Goal: Information Seeking & Learning: Learn about a topic

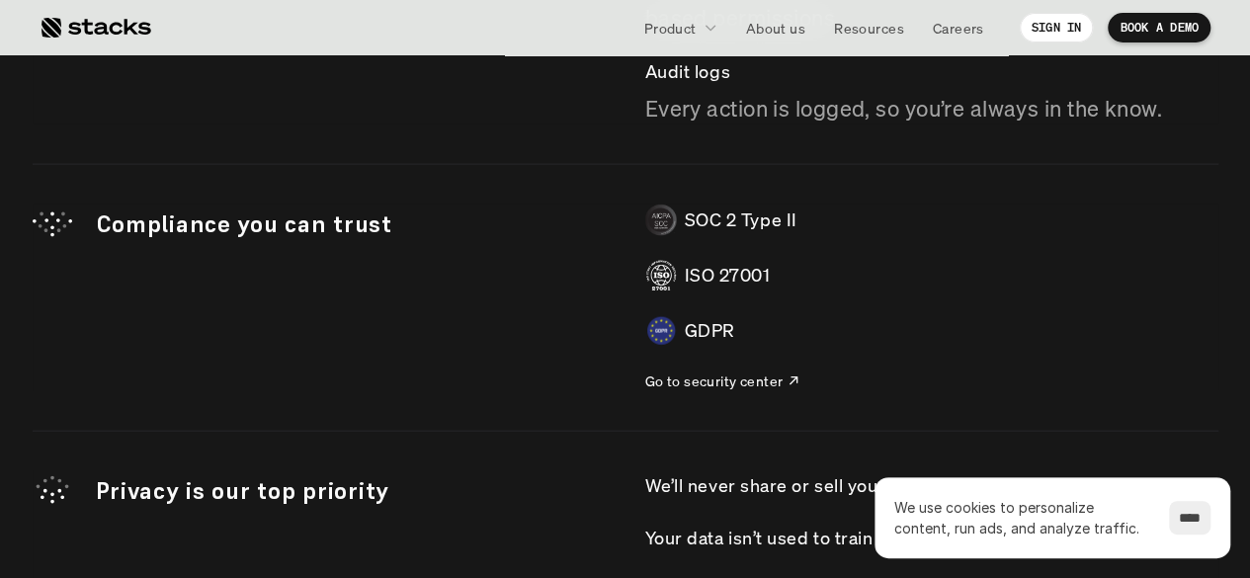
scroll to position [6128, 0]
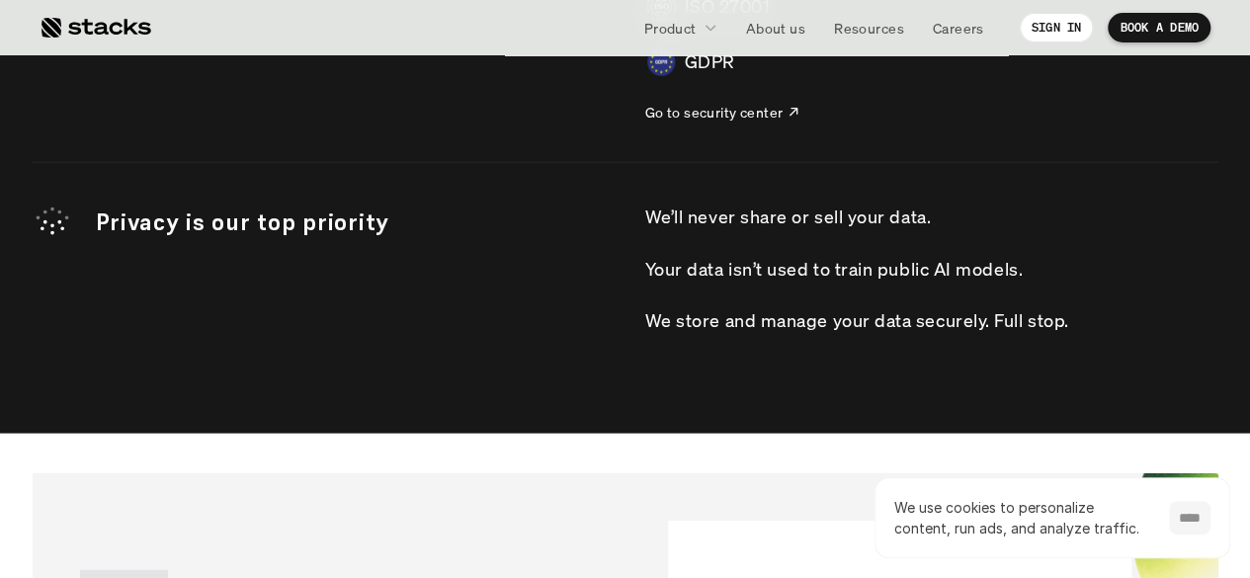
click at [1202, 523] on input "****" at bounding box center [1190, 518] width 42 height 34
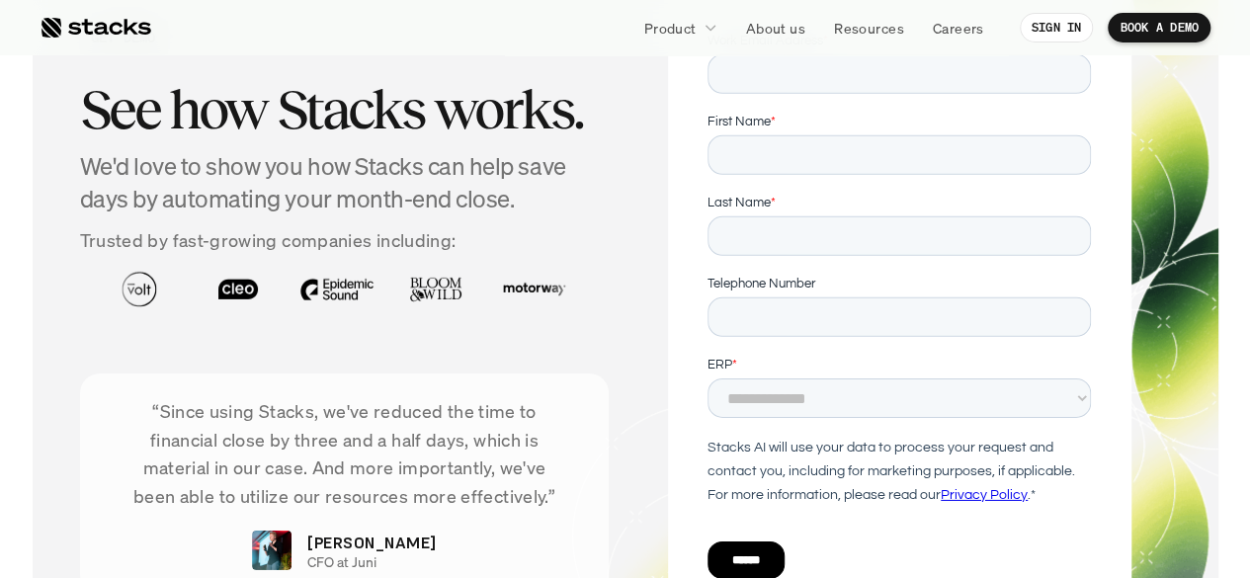
scroll to position [6466, 0]
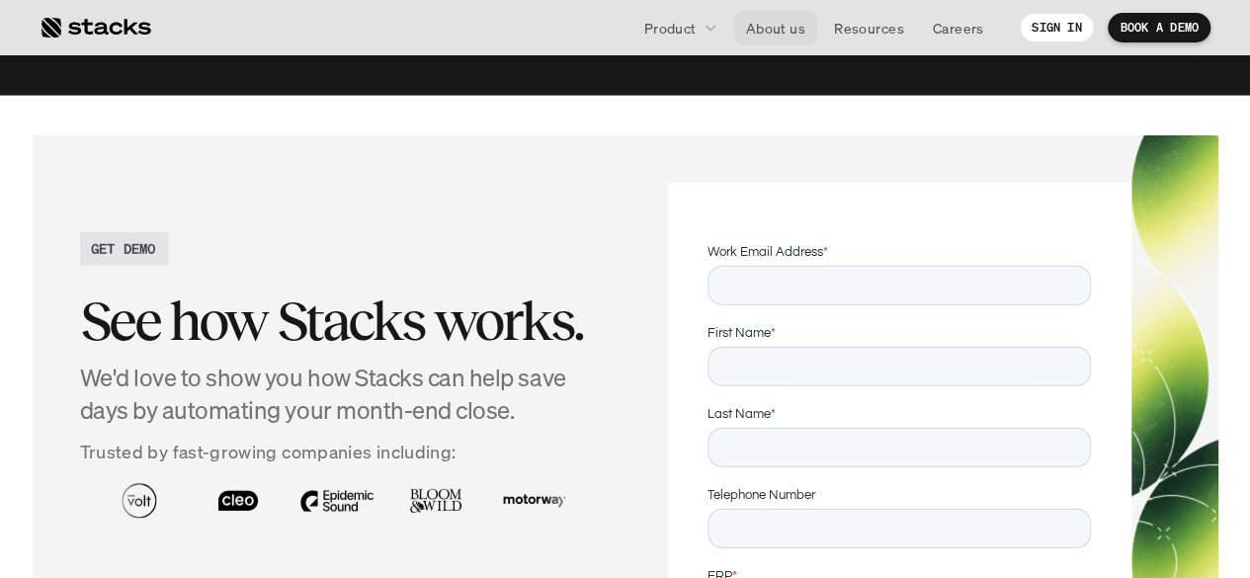
click at [761, 29] on p "About us" at bounding box center [775, 28] width 59 height 21
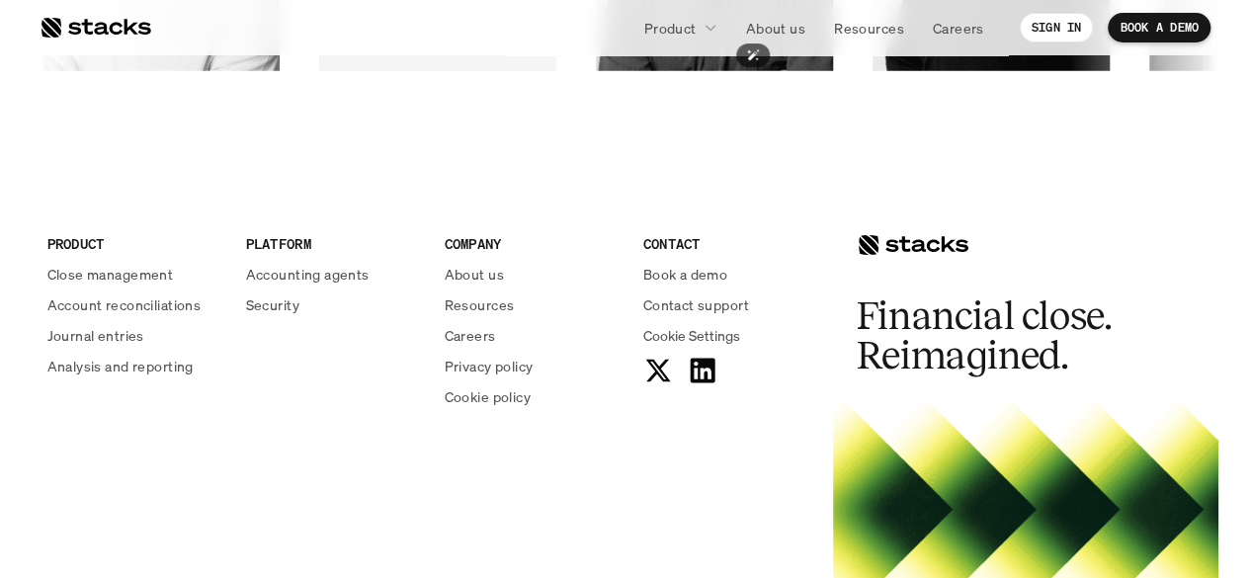
scroll to position [3361, 0]
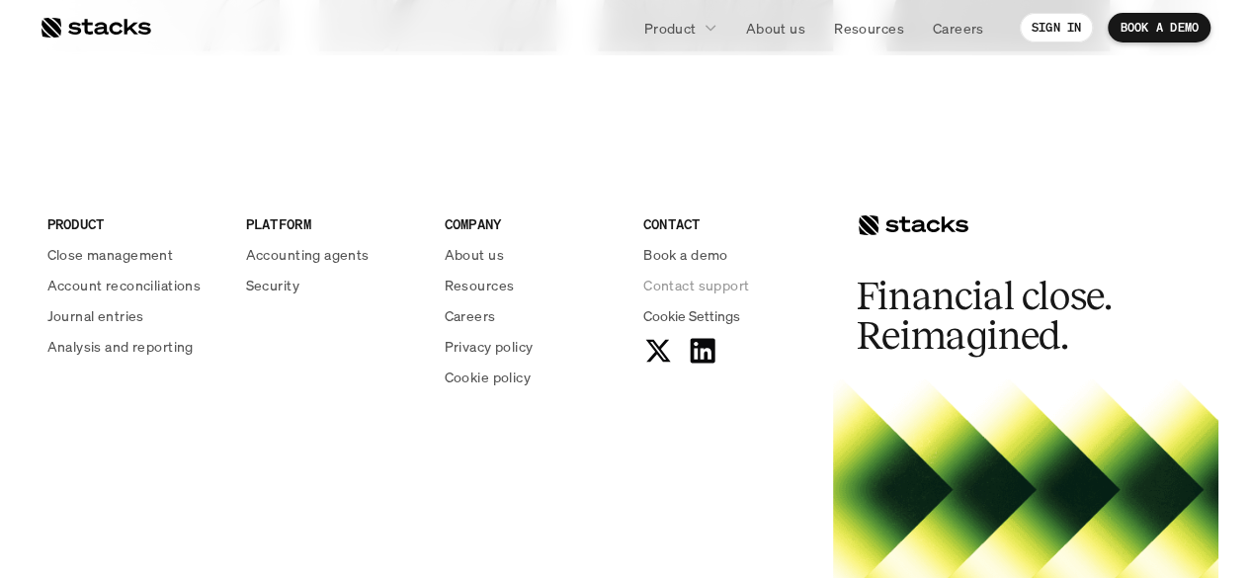
click at [715, 280] on p "Contact support" at bounding box center [696, 285] width 106 height 21
click at [690, 285] on p "Contact support" at bounding box center [696, 285] width 106 height 21
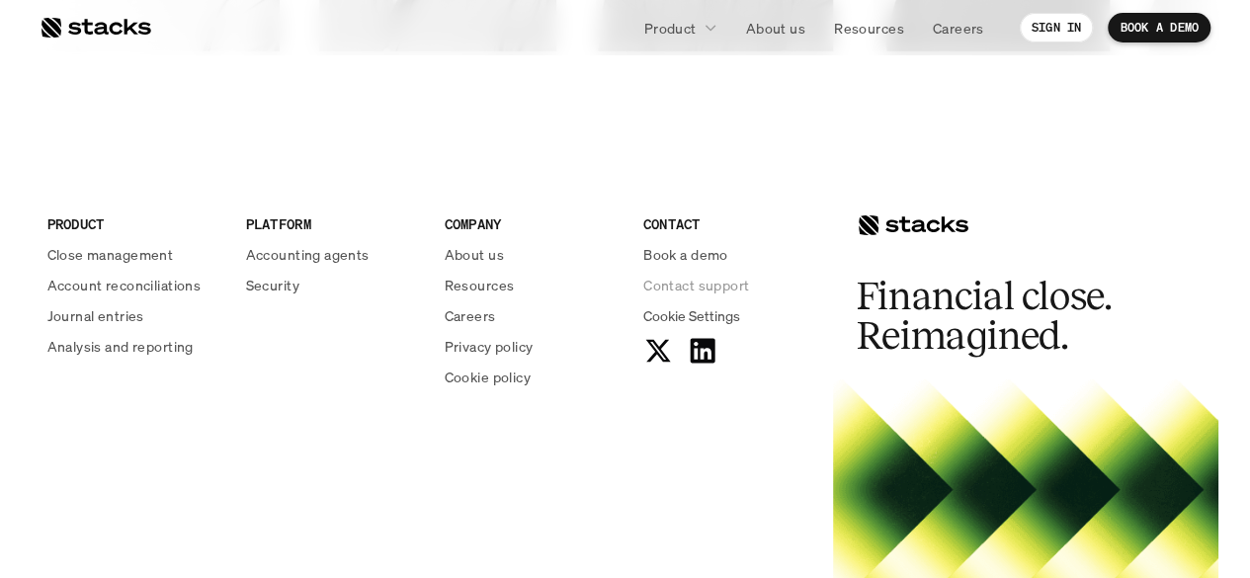
click at [690, 285] on p "Contact support" at bounding box center [696, 285] width 106 height 21
click at [702, 313] on span "Cookie Settings" at bounding box center [691, 315] width 97 height 21
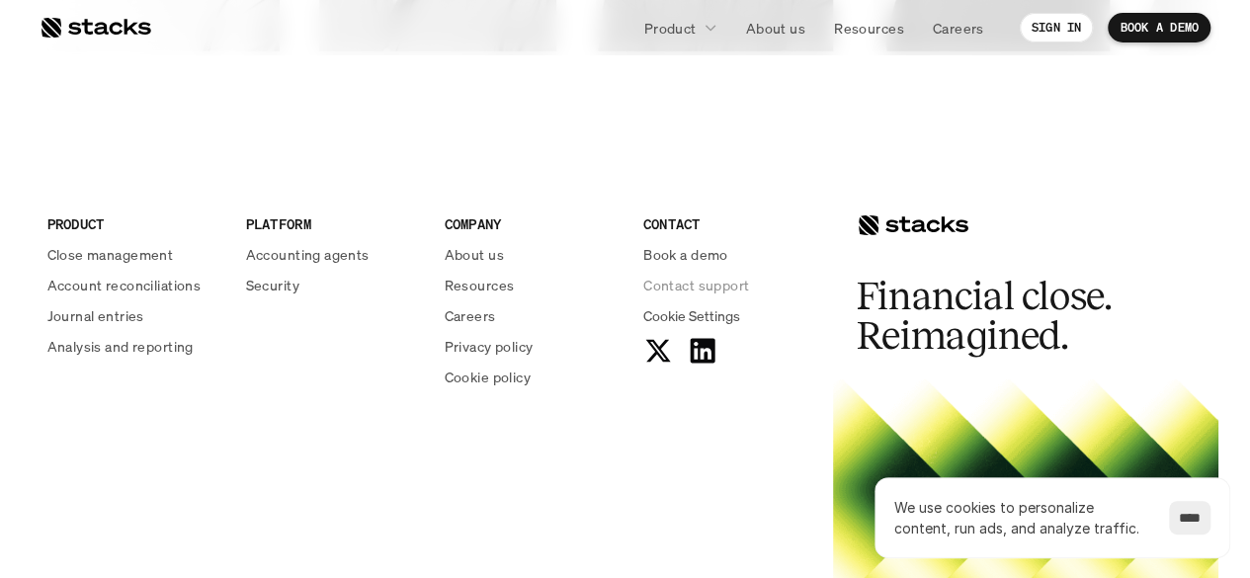
click at [694, 281] on p "Contact support" at bounding box center [696, 285] width 106 height 21
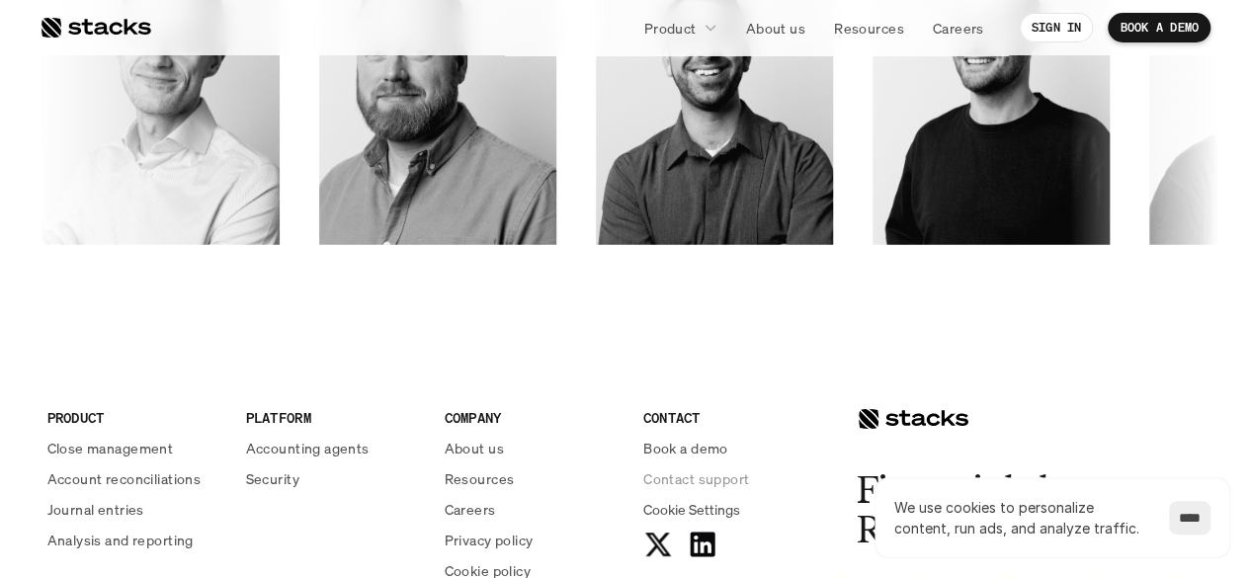
scroll to position [3163, 0]
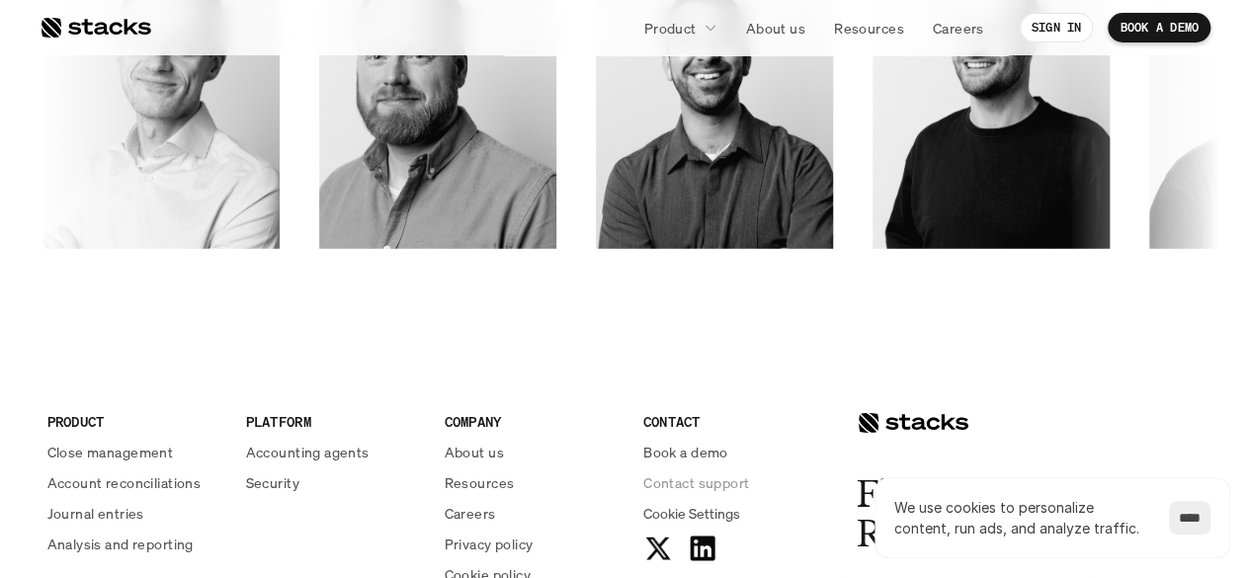
click at [703, 487] on p "Contact support" at bounding box center [696, 482] width 106 height 21
click at [1186, 521] on input "****" at bounding box center [1190, 518] width 42 height 34
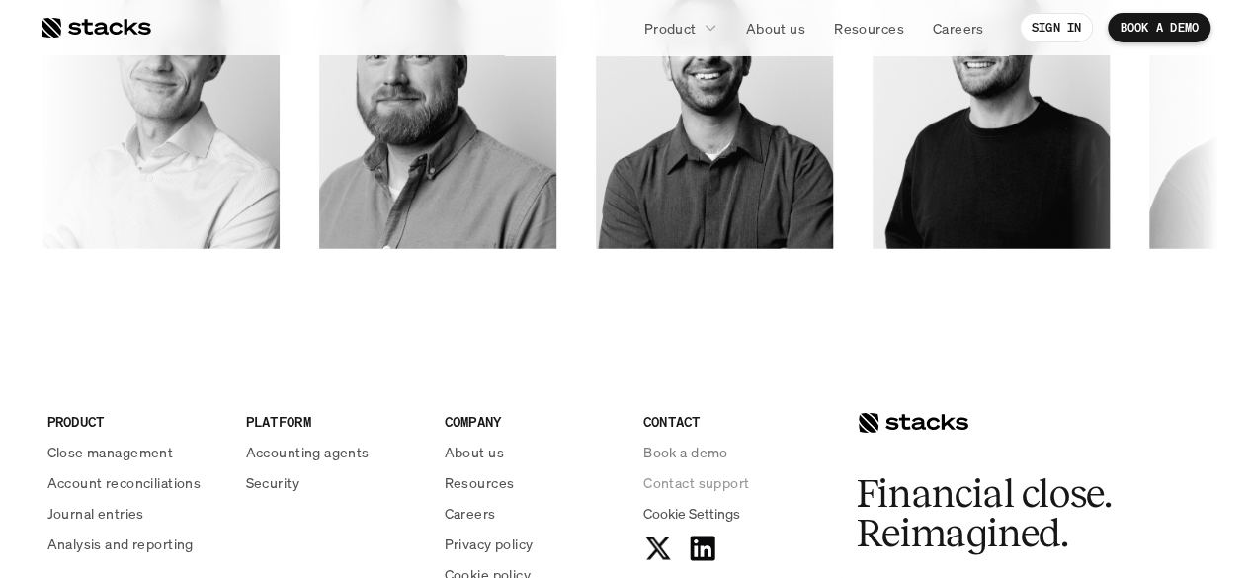
click at [706, 480] on p "Contact support" at bounding box center [696, 482] width 106 height 21
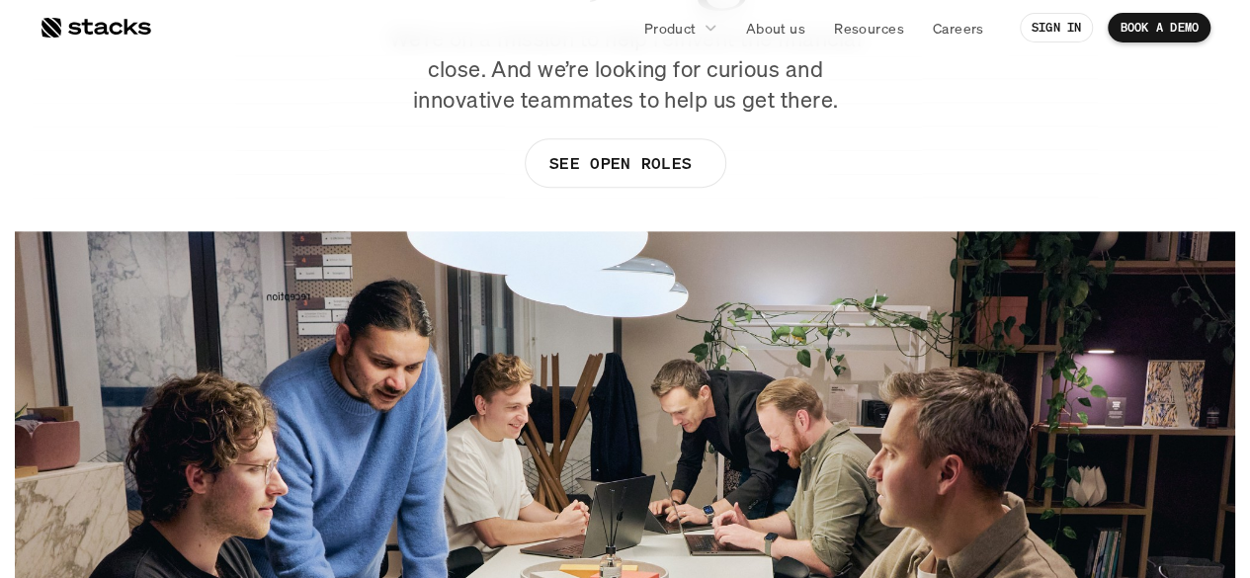
scroll to position [0, 0]
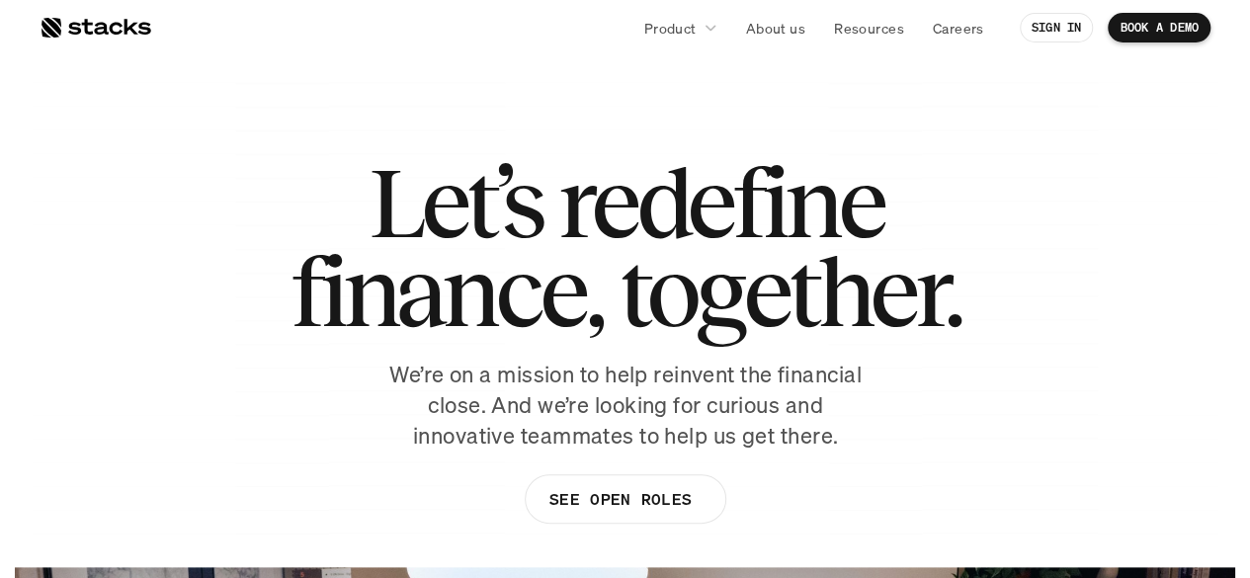
click at [101, 21] on div at bounding box center [96, 28] width 112 height 24
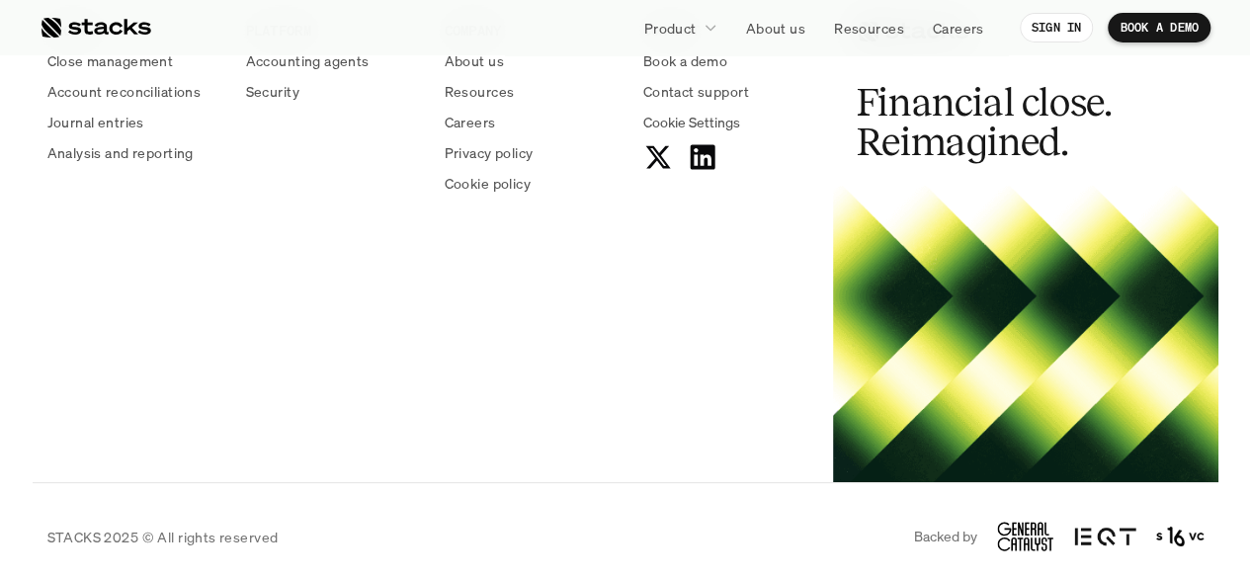
scroll to position [7455, 0]
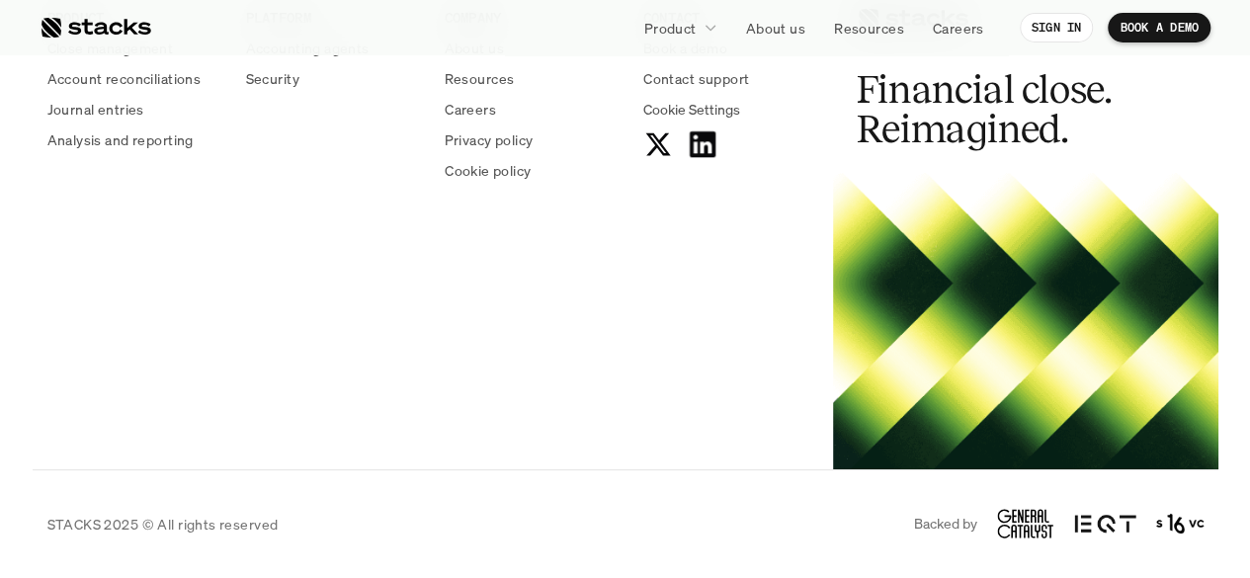
click at [713, 142] on use at bounding box center [702, 144] width 26 height 26
click at [787, 33] on p "About us" at bounding box center [775, 28] width 59 height 21
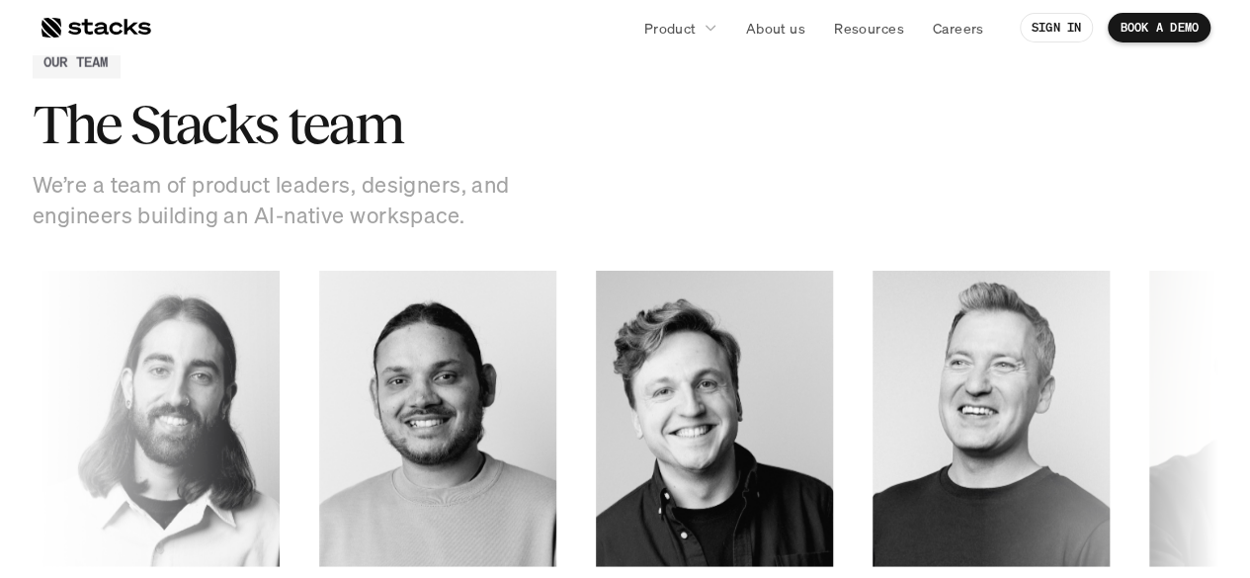
scroll to position [2669, 0]
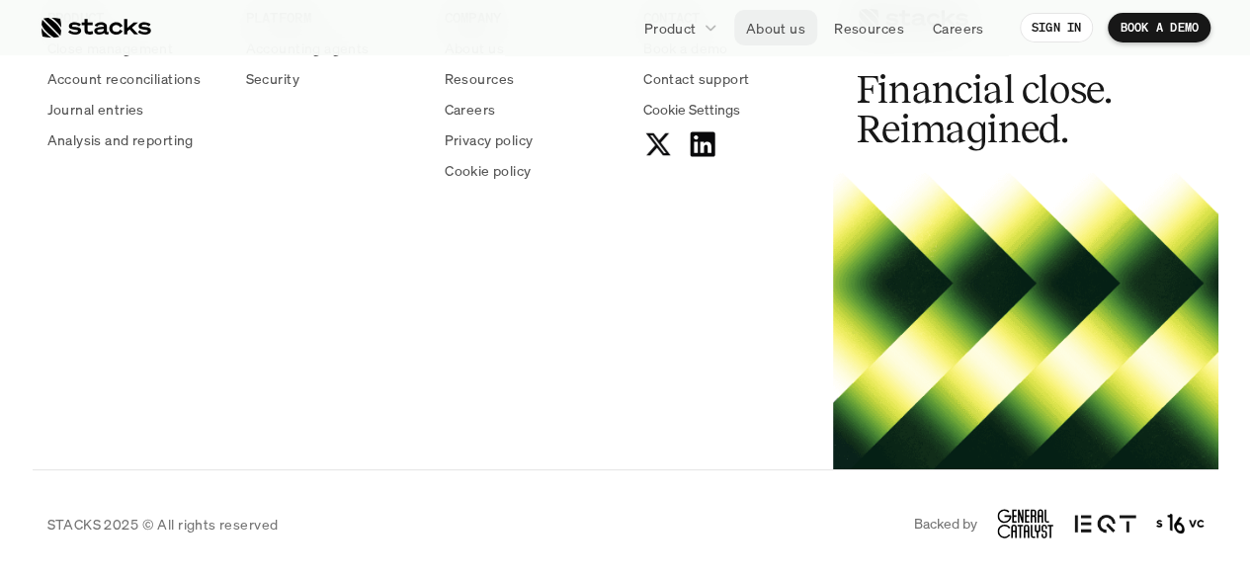
click at [761, 27] on p "About us" at bounding box center [775, 28] width 59 height 21
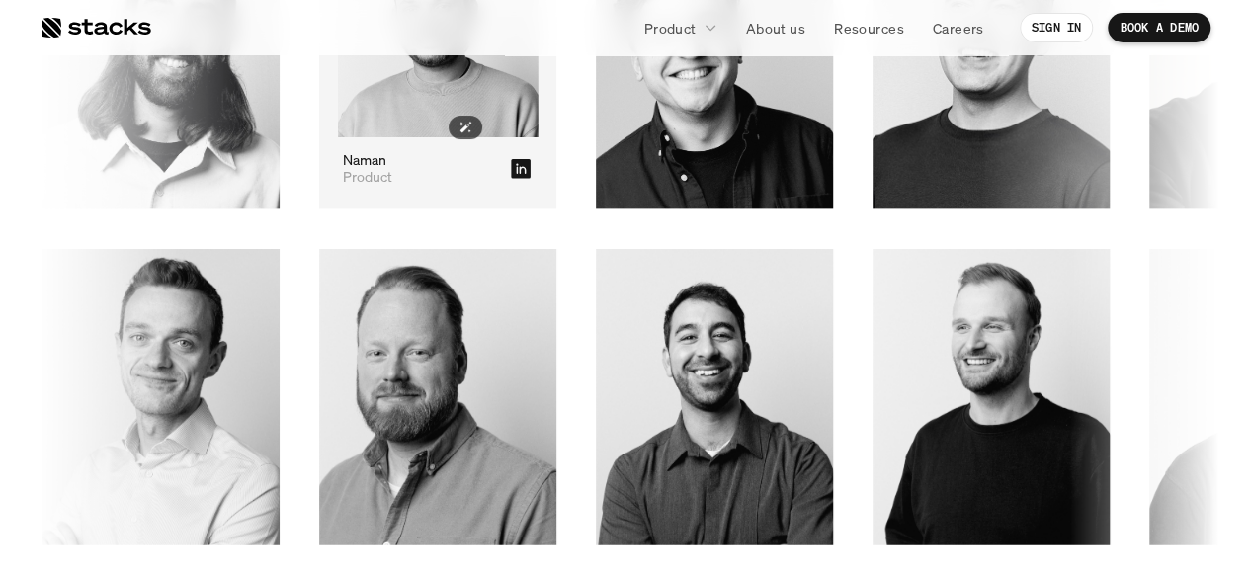
scroll to position [2372, 0]
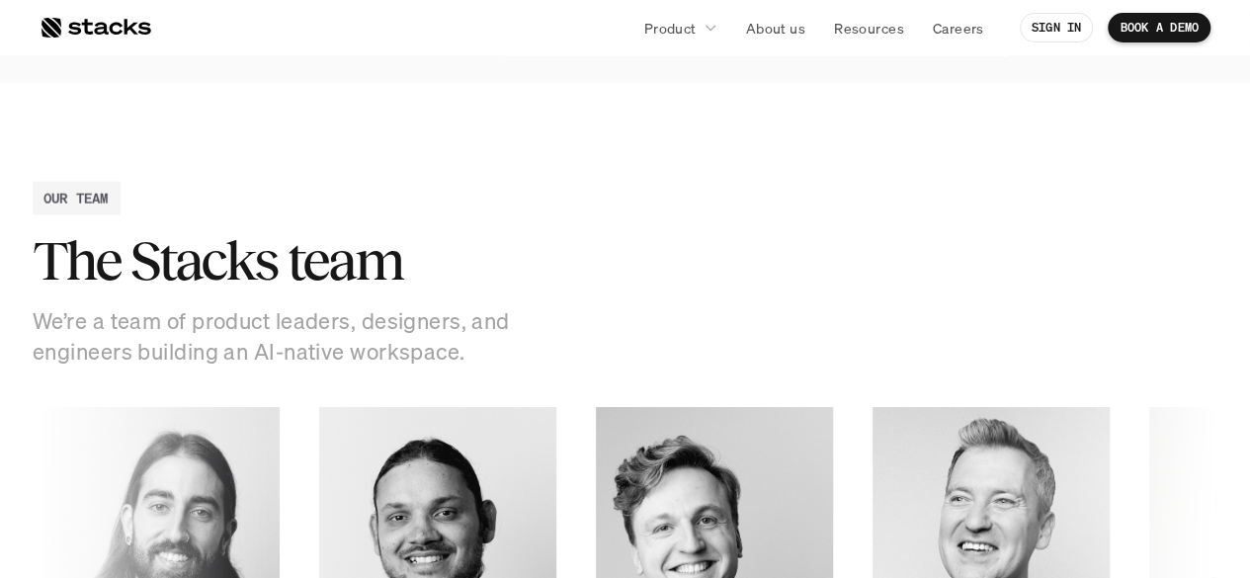
click at [103, 31] on div at bounding box center [96, 28] width 112 height 24
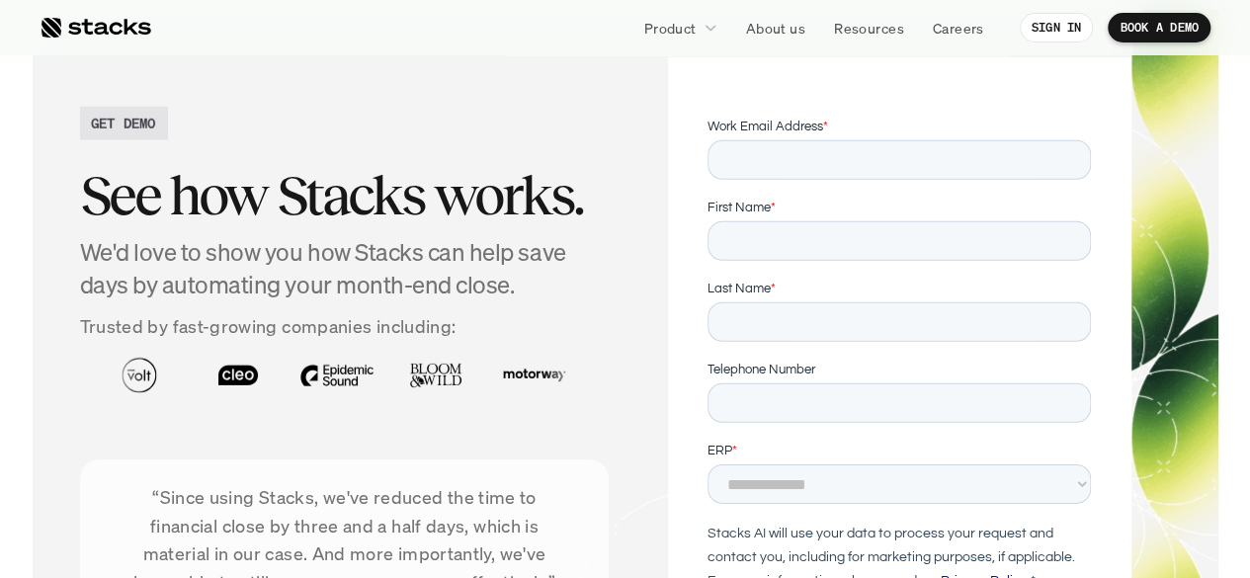
scroll to position [6721, 0]
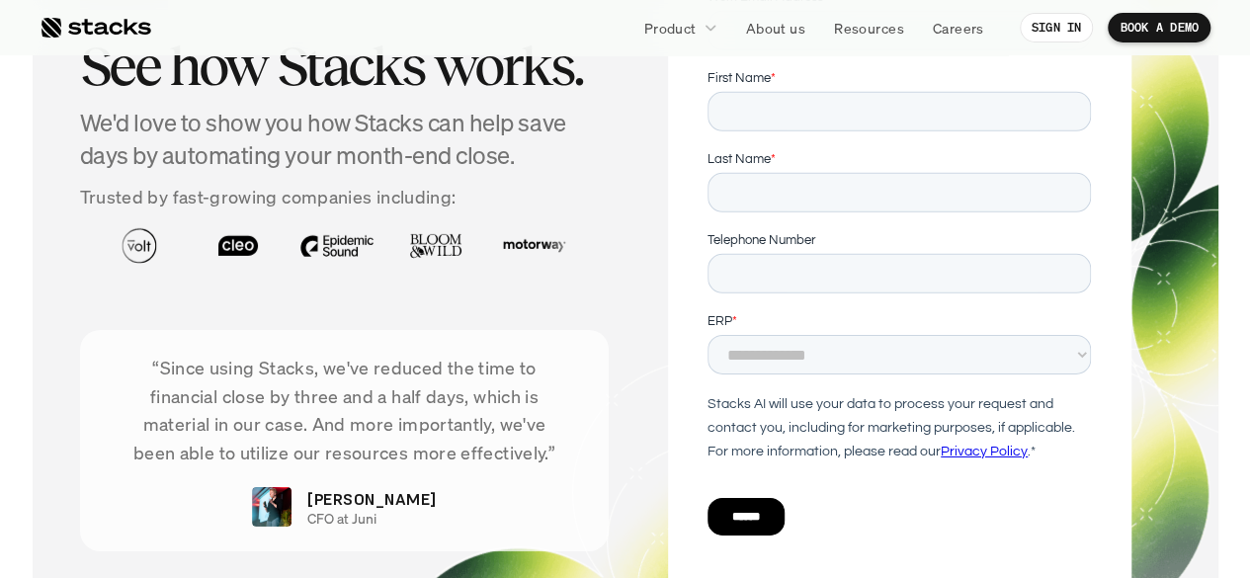
drag, startPoint x: 546, startPoint y: 456, endPoint x: 163, endPoint y: 378, distance: 390.4
click at [163, 378] on p "“Since using Stacks, we've reduced the time to financial close by three and a h…" at bounding box center [345, 411] width 470 height 114
copy p "Since using Stacks, we've reduced the time to financial close by three and a ha…"
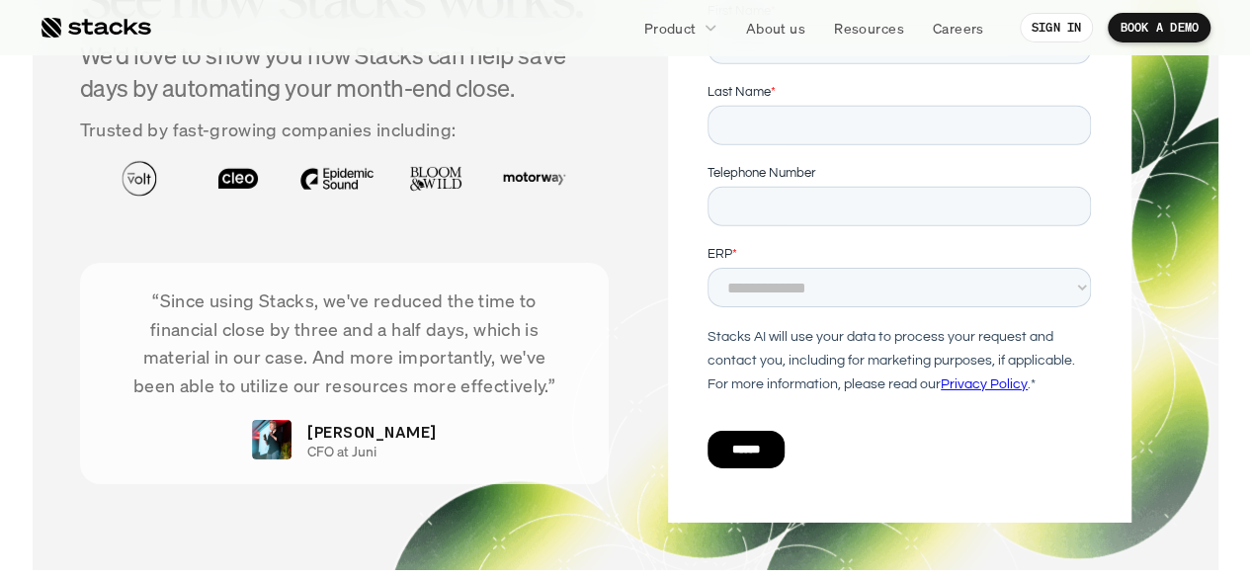
scroll to position [6820, 0]
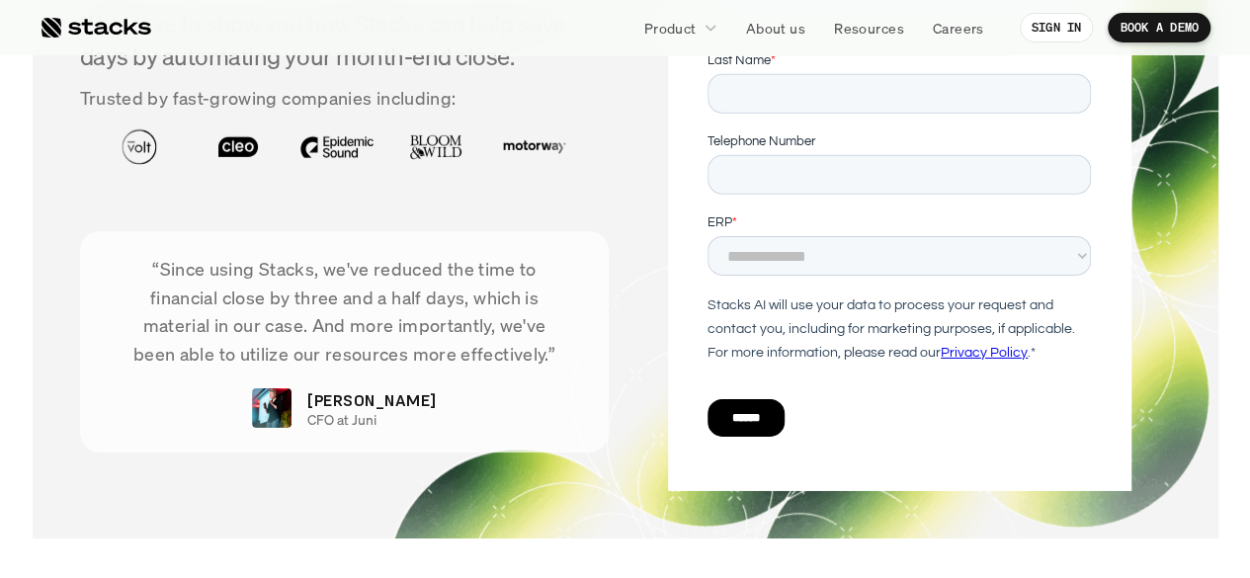
drag, startPoint x: 412, startPoint y: 417, endPoint x: 340, endPoint y: 400, distance: 74.1
click at [340, 400] on div "“Since using Stacks, we've reduced the time to financial close by three and a h…" at bounding box center [345, 341] width 530 height 221
copy div "[PERSON_NAME] CFO at Juni"
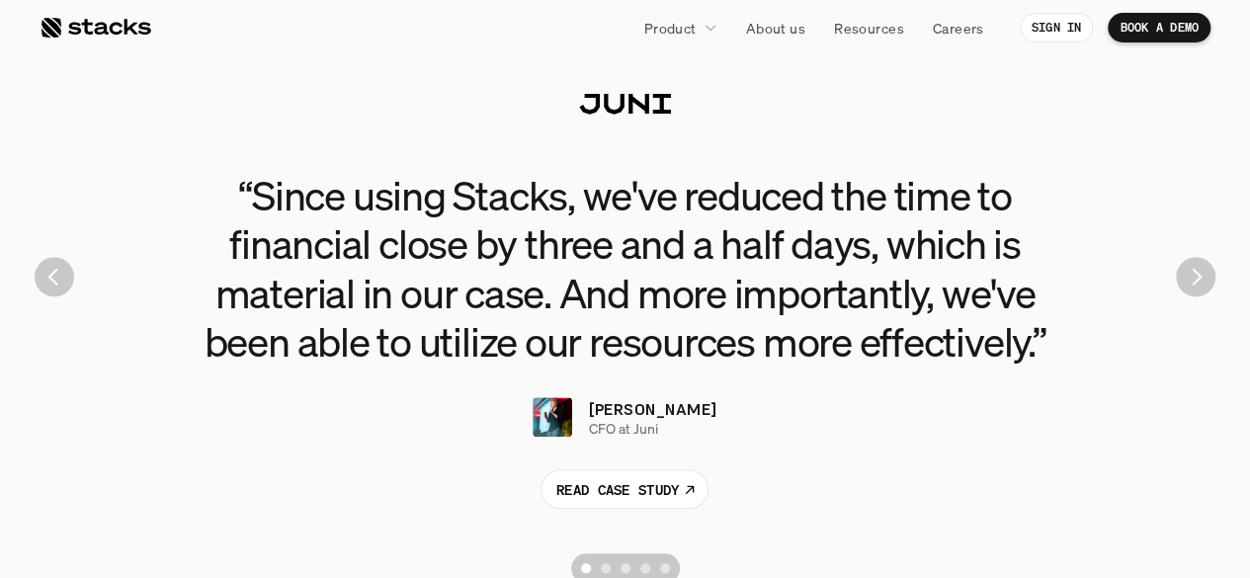
scroll to position [4547, 0]
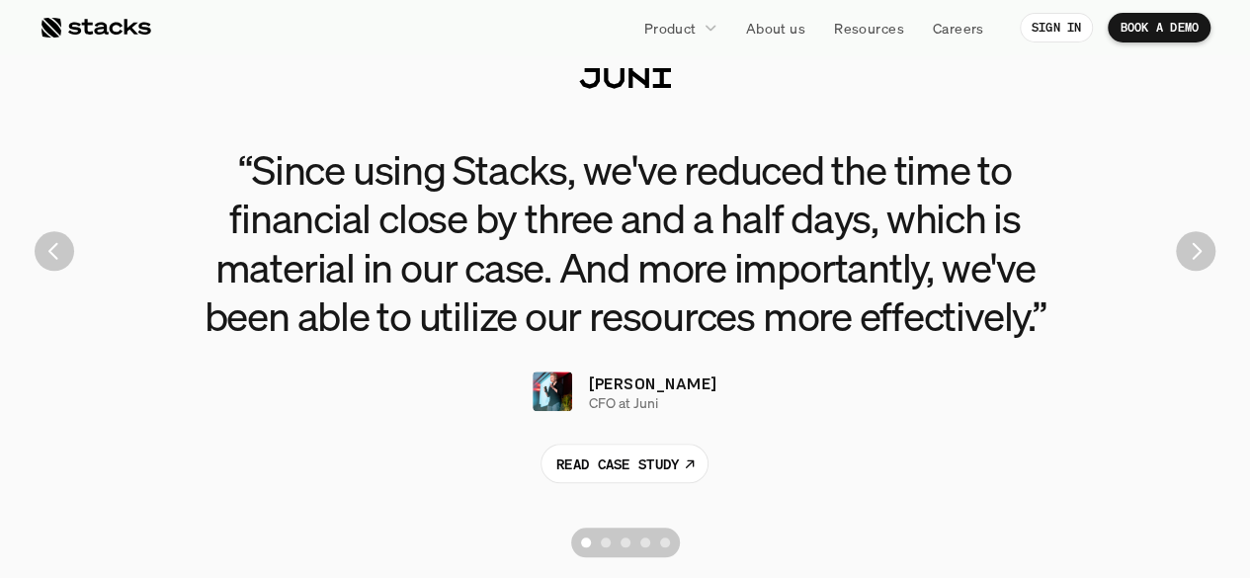
click at [1192, 262] on img "Next" at bounding box center [1196, 251] width 40 height 40
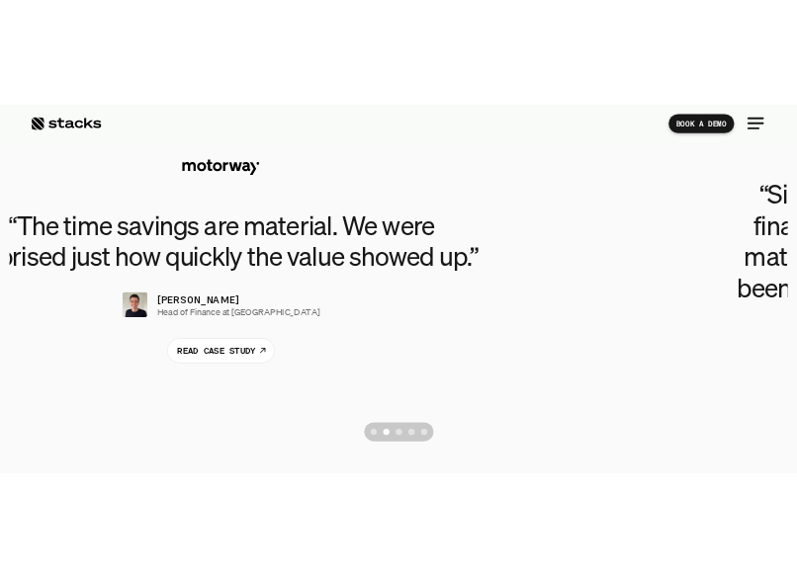
scroll to position [4553, 0]
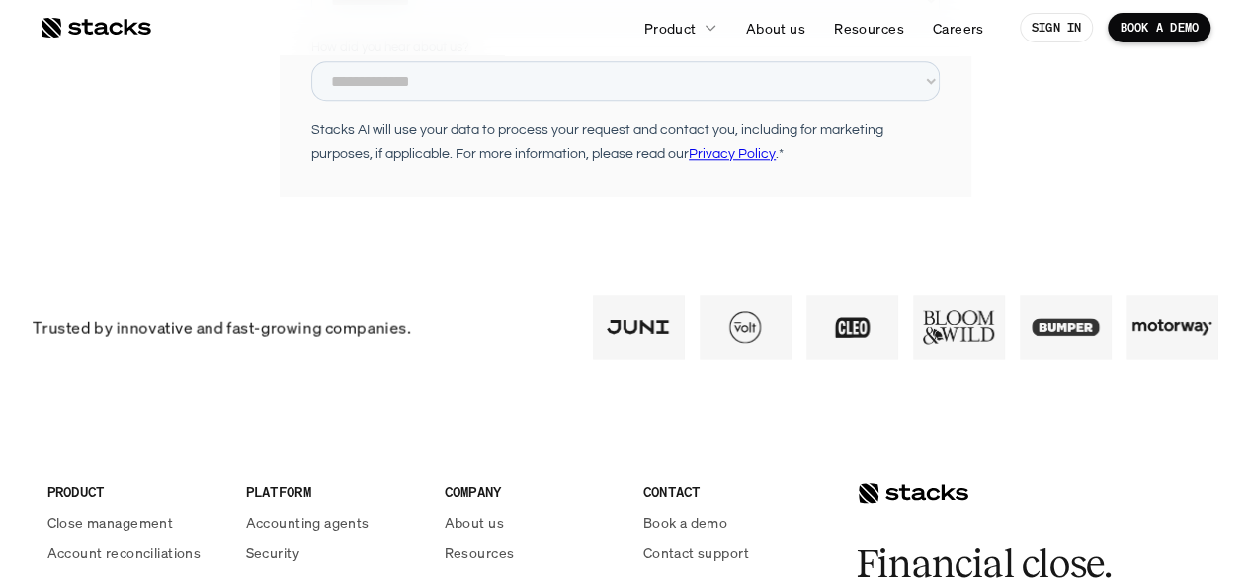
scroll to position [581, 0]
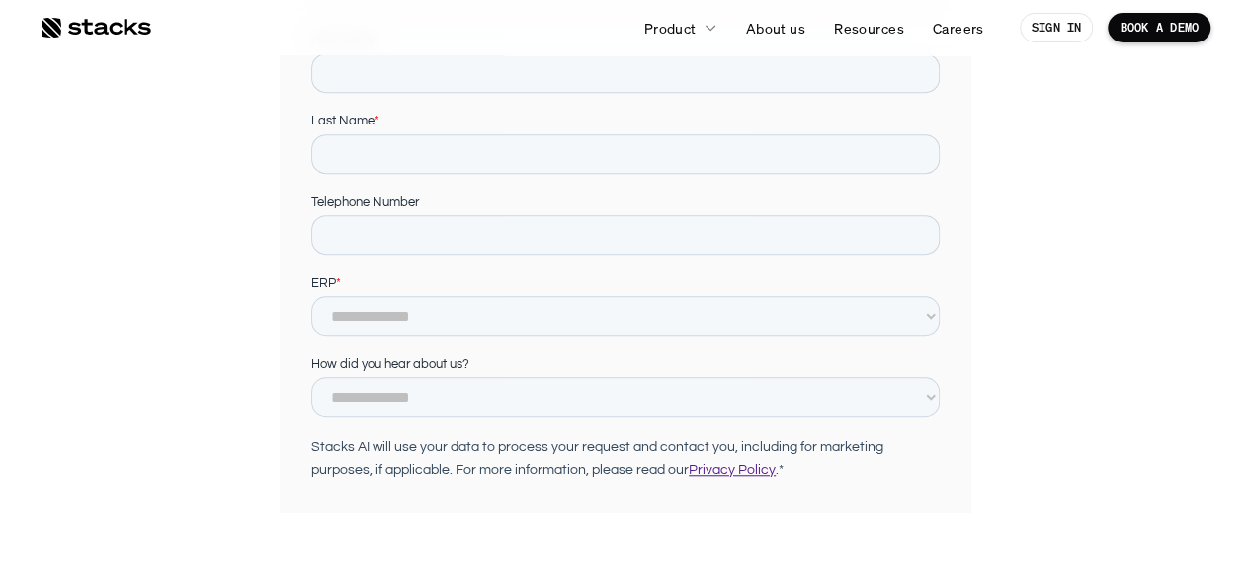
click at [736, 468] on link "Privacy Policy" at bounding box center [731, 471] width 87 height 14
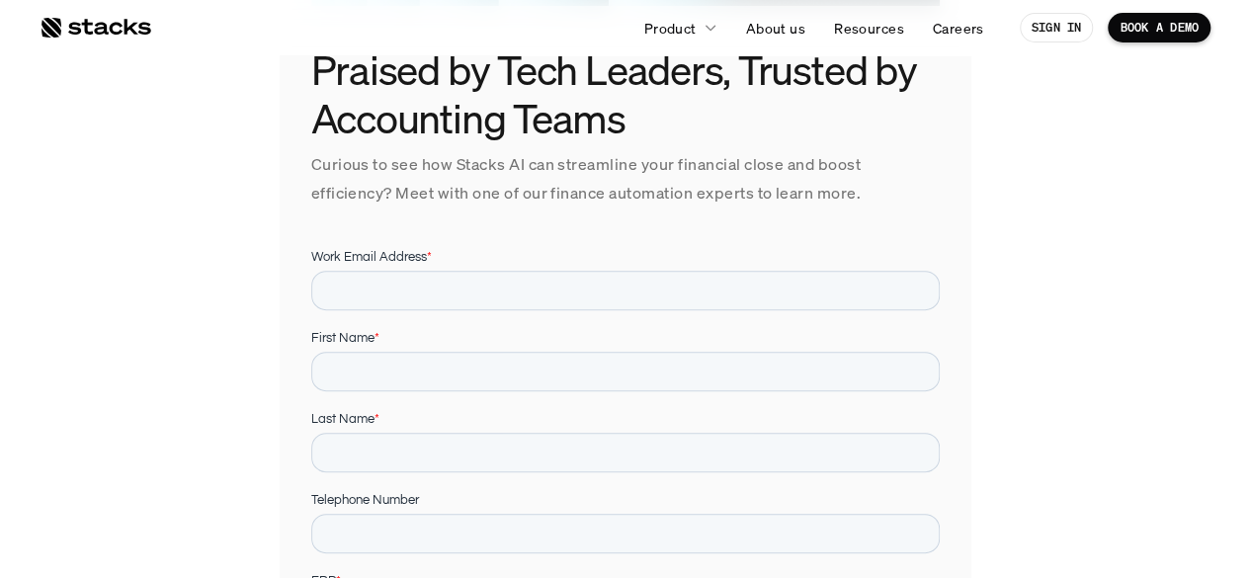
scroll to position [297, 0]
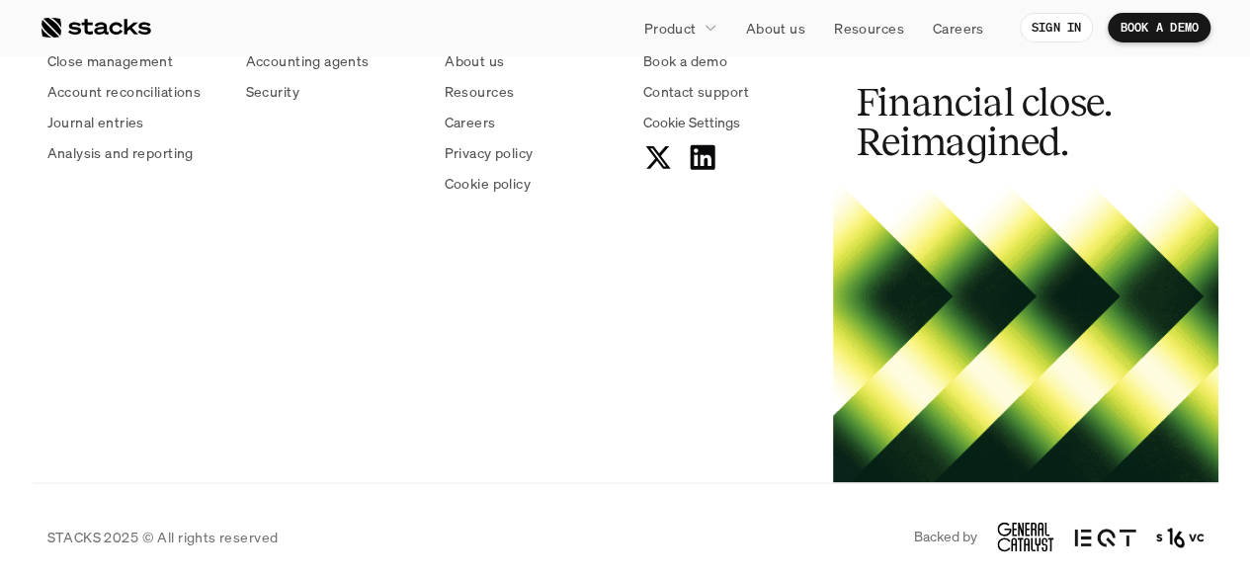
scroll to position [4857, 0]
